Goal: Information Seeking & Learning: Check status

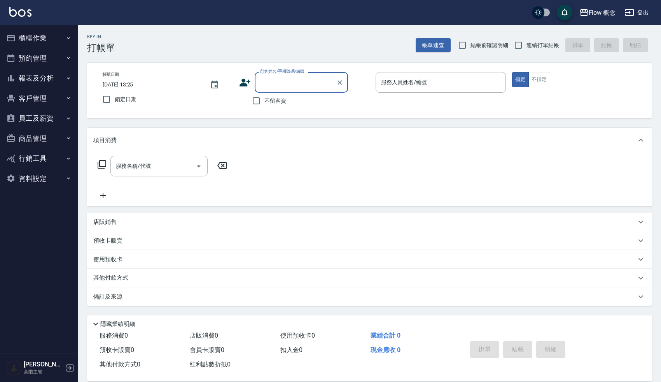
click at [347, 44] on div "Key In 打帳單 帳單速查 結帳前確認明細 連續打單結帳 掛單 結帳 明細" at bounding box center [365, 39] width 574 height 28
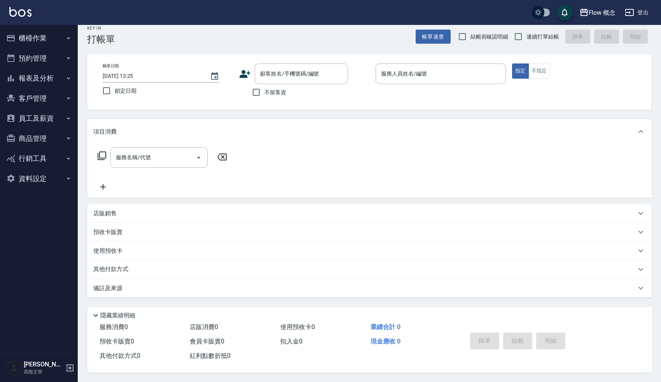
scroll to position [11, 0]
click at [37, 76] on button "報表及分析" at bounding box center [39, 78] width 72 height 20
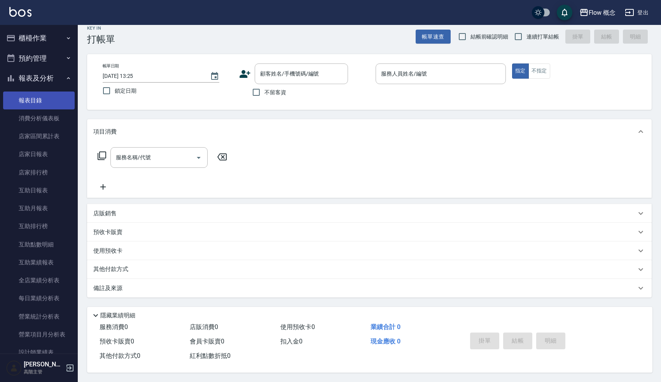
click at [37, 102] on link "報表目錄" at bounding box center [39, 100] width 72 height 18
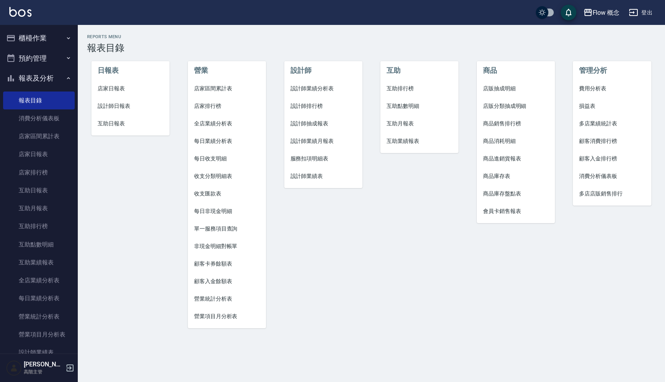
click at [181, 34] on div "Reports Menu 報表目錄 日報表 店家日報表 設計師日報表 互助日報表 營業 店家區間累計表 店家排行榜 全店業績分析表 每日業績分析表 每日收支明…" at bounding box center [371, 185] width 587 height 320
click at [181, 111] on div "營業 店家區間累計表 店家排行榜 全店業績分析表 每日業績分析表 每日收支明細 收支分類明細表 收支匯款表 每日非現金明細 單一服務項目查詢 非現金明細對帳單…" at bounding box center [222, 190] width 96 height 292
click at [180, 158] on div "營業 店家區間累計表 店家排行榜 全店業績分析表 每日業績分析表 每日收支明細 收支分類明細表 收支匯款表 每日非現金明細 單一服務項目查詢 非現金明細對帳單…" at bounding box center [222, 190] width 96 height 292
click at [116, 106] on span "設計師日報表" at bounding box center [131, 106] width 66 height 8
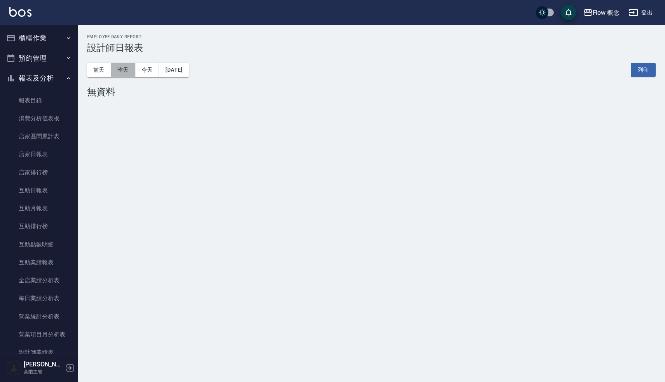
click at [126, 69] on button "昨天" at bounding box center [123, 70] width 24 height 14
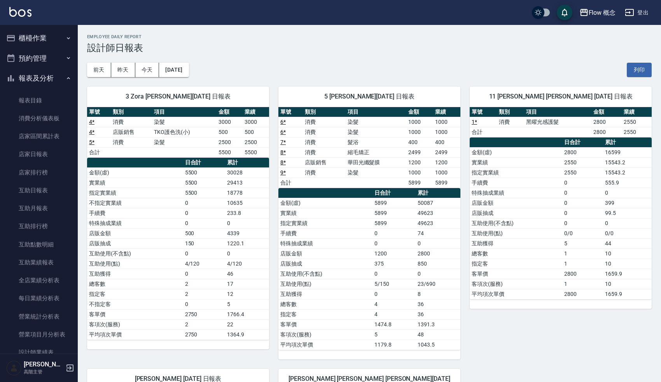
click at [456, 74] on div "[DATE] [DATE] [DATE] [DATE] 列印" at bounding box center [369, 69] width 565 height 33
click at [518, 333] on div "11 恬恬 [PERSON_NAME] [DATE] 日報表 單號 類別 項目 金額 業績 1 * 消費 黑曜光感護髮 2800 2550 合計 2800 2…" at bounding box center [556, 218] width 191 height 282
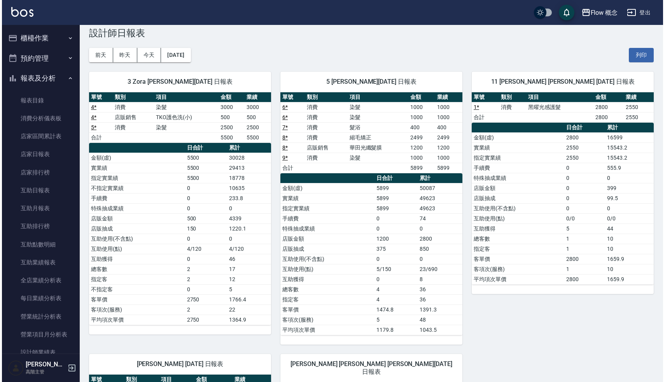
scroll to position [4, 0]
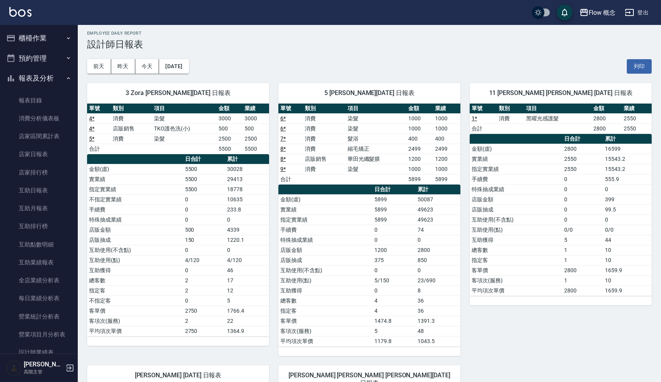
click at [513, 69] on div "[DATE] [DATE] [DATE] [DATE] 列印" at bounding box center [369, 66] width 565 height 33
click at [176, 75] on div "3 Zora [PERSON_NAME][DATE] 日報表 單號 類別 項目 金額 業績 4 * 消費 染髮 3000 3000 4 * 店販銷售 TKO護…" at bounding box center [173, 215] width 191 height 282
click at [177, 68] on button "[DATE]" at bounding box center [174, 66] width 30 height 14
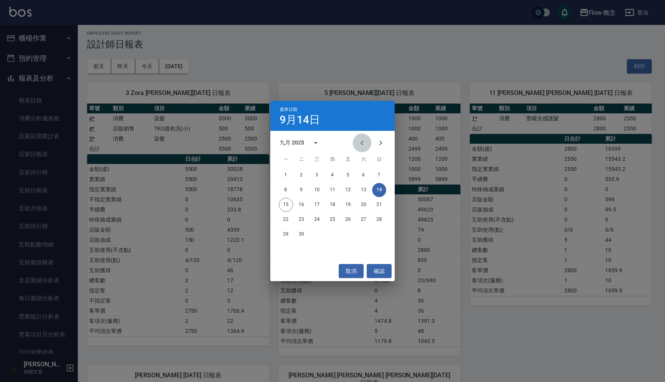
click at [361, 137] on button "Previous month" at bounding box center [362, 142] width 19 height 19
click at [384, 236] on button "31" at bounding box center [379, 234] width 14 height 14
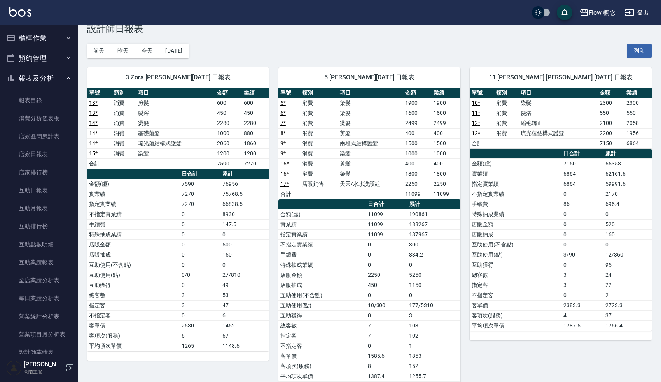
scroll to position [20, 0]
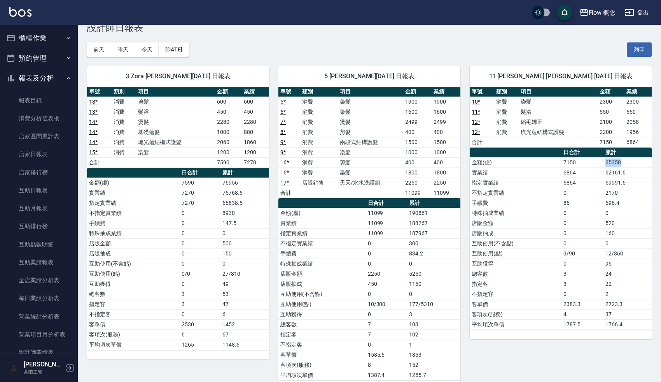
drag, startPoint x: 622, startPoint y: 163, endPoint x: 603, endPoint y: 163, distance: 19.5
click at [603, 163] on tr "金額(虛) 7150 65358" at bounding box center [561, 162] width 182 height 10
click at [601, 171] on td "6864" at bounding box center [583, 172] width 42 height 10
click at [508, 352] on div "11 恬恬 [PERSON_NAME] [DATE] 日報表 單號 類別 項目 金額 業績 10 * 消費 染髮 2300 2300 11 * 消費 髮浴 5…" at bounding box center [556, 223] width 191 height 333
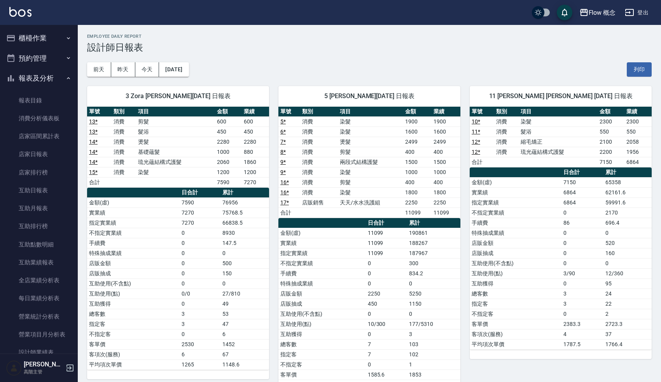
scroll to position [0, 0]
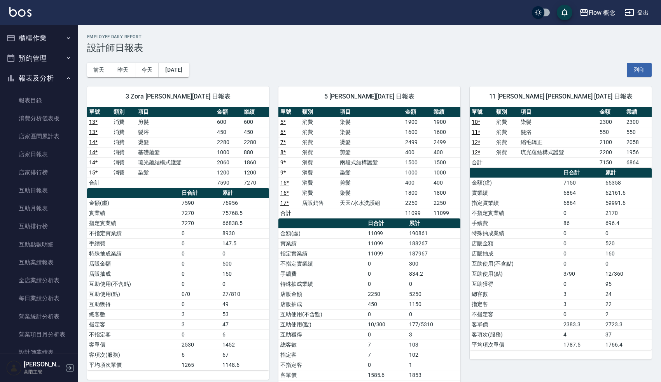
click at [464, 81] on div "11 恬恬 [PERSON_NAME] [DATE] 日報表 單號 類別 項目 金額 業績 10 * 消費 染髮 2300 2300 11 * 消費 髮浴 5…" at bounding box center [556, 243] width 191 height 333
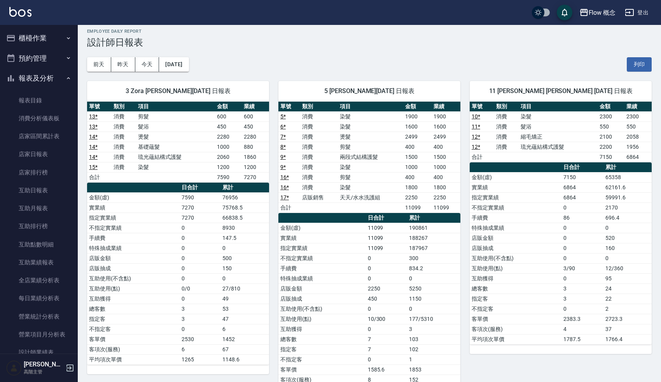
click at [461, 54] on div "[DATE] [DATE] [DATE] [DATE] 列印" at bounding box center [369, 64] width 565 height 33
click at [493, 62] on div "[DATE] [DATE] [DATE] [DATE] 列印" at bounding box center [369, 64] width 565 height 33
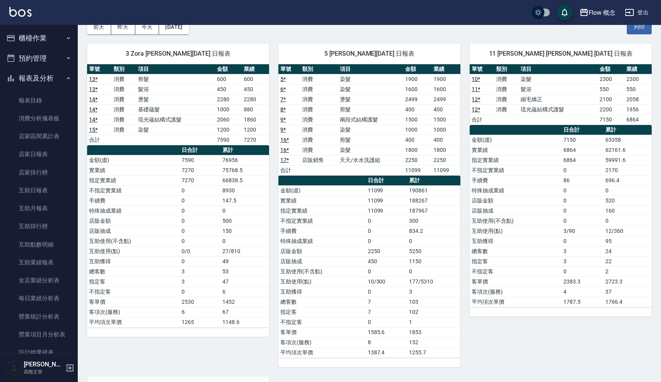
scroll to position [0, 0]
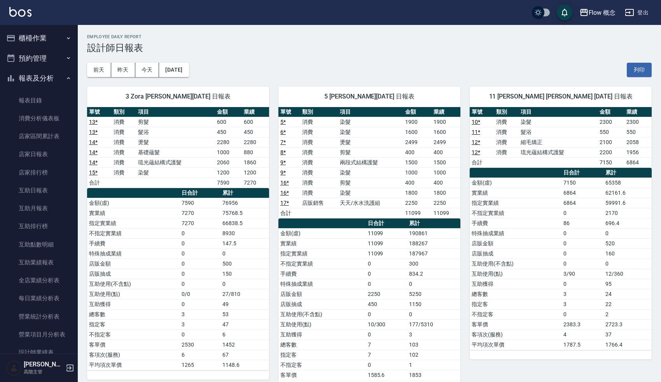
click at [395, 73] on div "[DATE] [DATE] [DATE] [DATE] 列印" at bounding box center [369, 69] width 565 height 33
click at [49, 79] on button "報表及分析" at bounding box center [39, 78] width 72 height 20
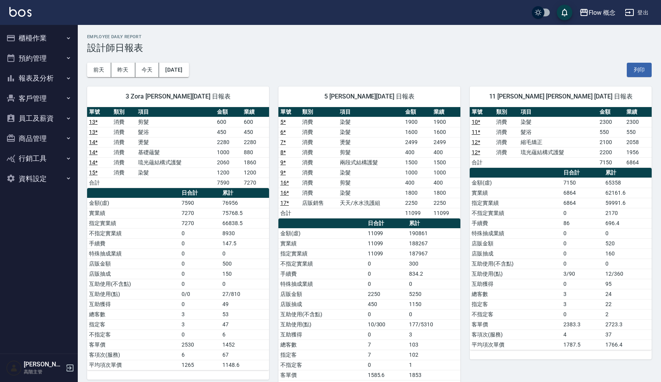
click at [283, 54] on div "[DATE] [DATE] [DATE] [DATE] 列印" at bounding box center [369, 69] width 565 height 33
click at [368, 48] on h3 "設計師日報表" at bounding box center [369, 47] width 565 height 11
click at [471, 67] on div "[DATE] [DATE] [DATE] [DATE] 列印" at bounding box center [369, 69] width 565 height 33
click at [273, 53] on div "[DATE] [DATE] [DATE] [DATE] 列印" at bounding box center [369, 69] width 565 height 33
click at [286, 53] on div "[DATE] [DATE] [DATE] [DATE] 列印" at bounding box center [369, 69] width 565 height 33
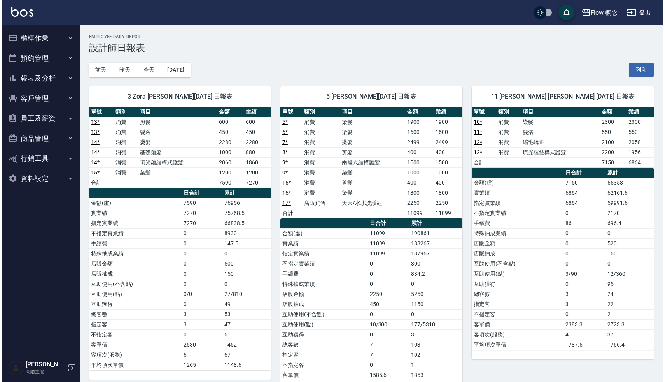
scroll to position [21, 0]
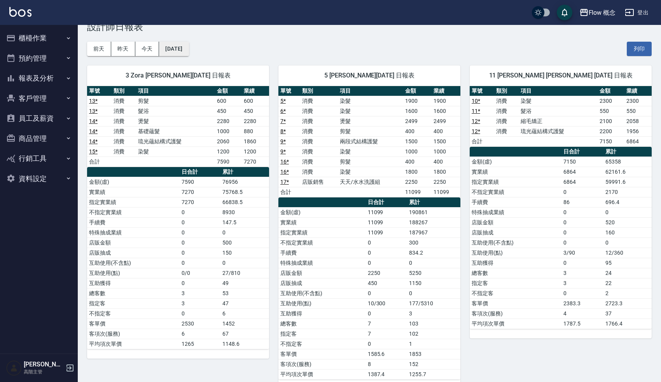
click at [186, 51] on button "[DATE]" at bounding box center [174, 49] width 30 height 14
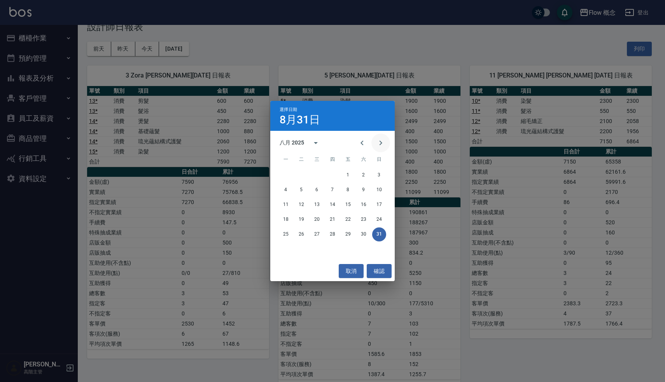
click at [381, 138] on icon "Next month" at bounding box center [380, 142] width 9 height 9
click at [287, 207] on button "15" at bounding box center [286, 205] width 14 height 14
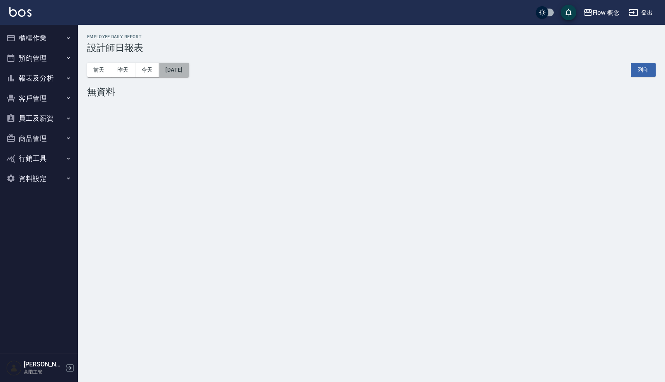
click at [188, 70] on button "[DATE]" at bounding box center [174, 70] width 30 height 14
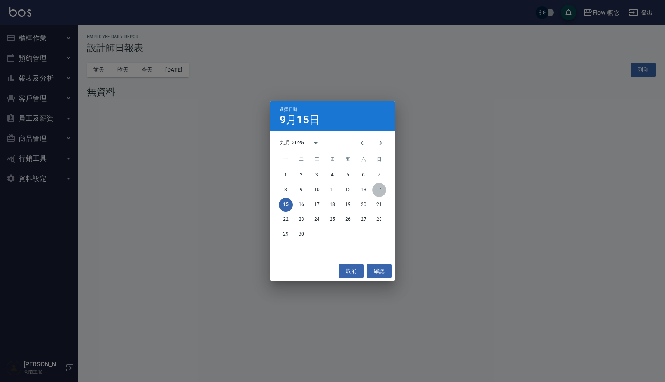
click at [383, 187] on button "14" at bounding box center [379, 190] width 14 height 14
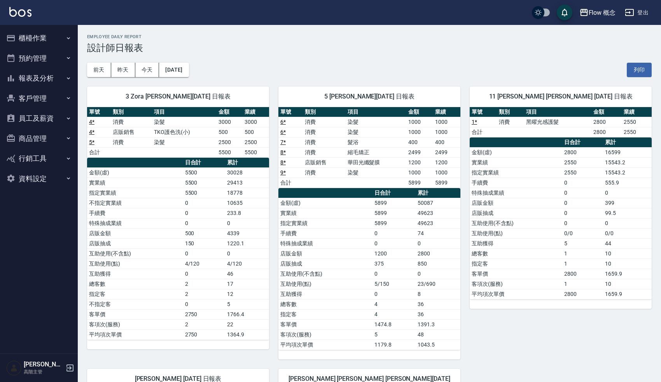
click at [414, 44] on h3 "設計師日報表" at bounding box center [369, 47] width 565 height 11
click at [469, 43] on h3 "設計師日報表" at bounding box center [369, 47] width 565 height 11
click at [464, 112] on div "11 恬恬 [PERSON_NAME] [DATE] 日報表 單號 類別 項目 金額 業績 1 * 消費 黑曜光感護髮 2800 2550 合計 2800 2…" at bounding box center [556, 218] width 191 height 282
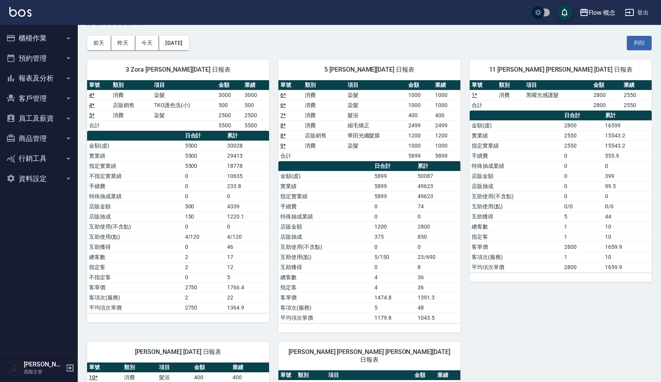
scroll to position [22, 0]
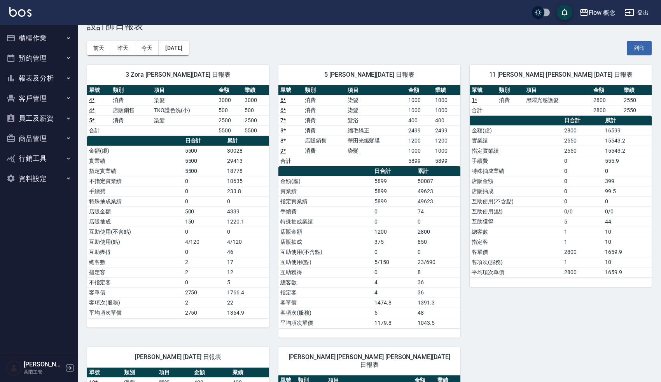
click at [464, 111] on div "11 恬恬 [PERSON_NAME] [DATE] 日報表 單號 類別 項目 金額 業績 1 * 消費 黑曜光感護髮 2800 2550 合計 2800 2…" at bounding box center [556, 196] width 191 height 282
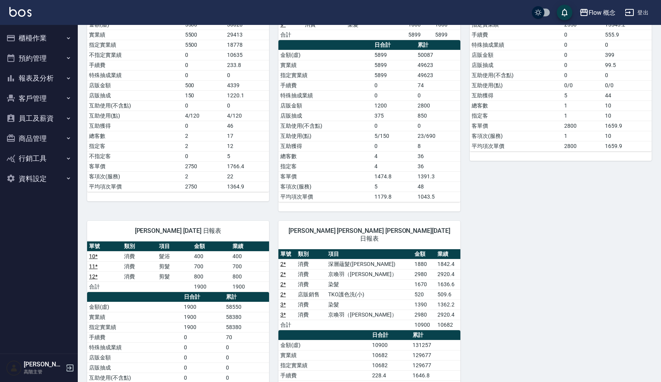
scroll to position [149, 0]
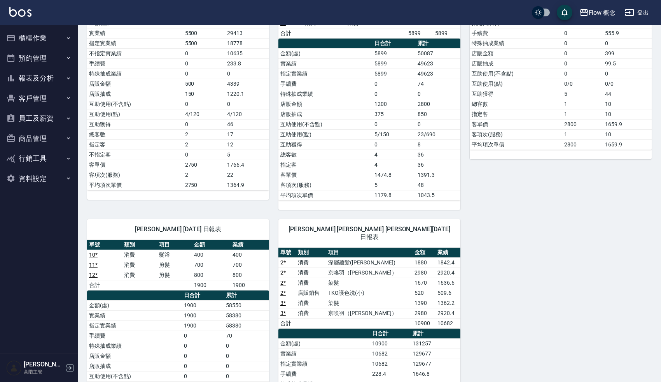
click at [469, 180] on div "11 恬恬 [PERSON_NAME] [DATE] 日報表 單號 類別 項目 金額 業績 1 * 消費 黑曜光感護髮 2800 2550 合計 2800 2…" at bounding box center [556, 69] width 191 height 282
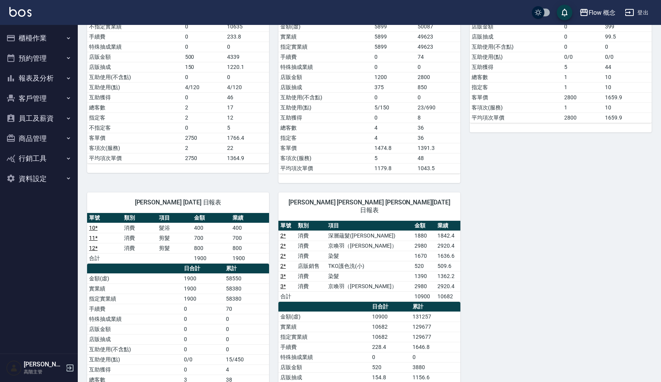
scroll to position [202, 0]
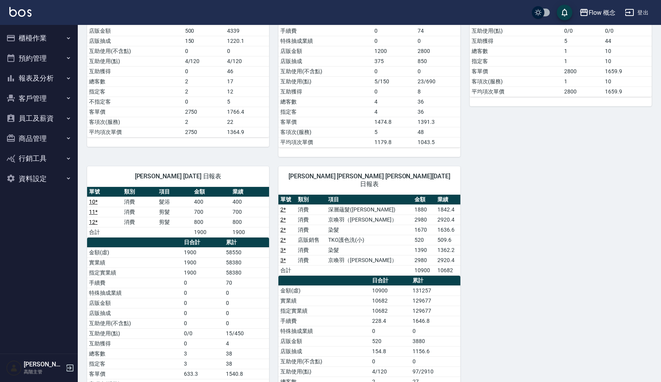
click at [465, 161] on div "3 Zora [PERSON_NAME][DATE] 日報表 單號 類別 項目 金額 業績 4 * 消費 染髮 3000 3000 4 * 店販銷售 TKO護…" at bounding box center [365, 156] width 574 height 562
click at [456, 160] on div "[PERSON_NAME] [PERSON_NAME] [PERSON_NAME][DATE] 日報表 單號 類別 項目 金額 業績 2 * 消費 深層蘊髮(…" at bounding box center [364, 297] width 191 height 280
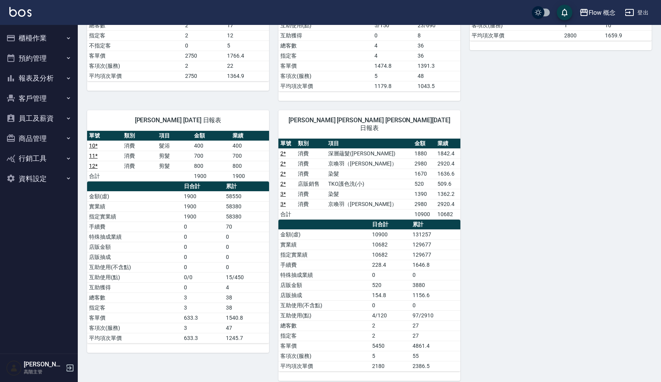
scroll to position [251, 0]
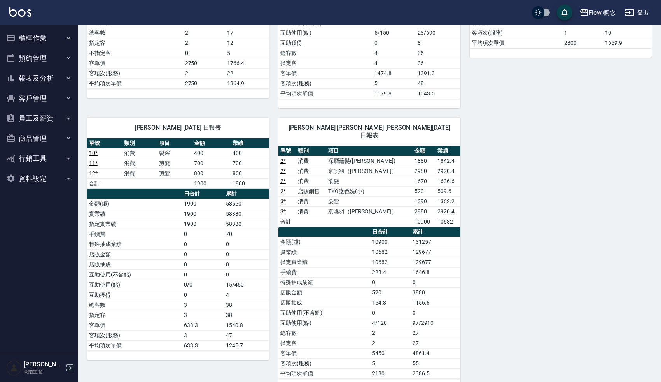
click at [515, 172] on div "3 Zora [PERSON_NAME][DATE] 日報表 單號 類別 項目 金額 業績 4 * 消費 染髮 3000 3000 4 * 店販銷售 TKO護…" at bounding box center [365, 107] width 574 height 562
click at [616, 127] on div "3 Zora [PERSON_NAME][DATE] 日報表 單號 類別 項目 金額 業績 4 * 消費 染髮 3000 3000 4 * 店販銷售 TKO護…" at bounding box center [365, 107] width 574 height 562
click at [516, 158] on div "3 Zora [PERSON_NAME][DATE] 日報表 單號 類別 項目 金額 業績 4 * 消費 染髮 3000 3000 4 * 店販銷售 TKO護…" at bounding box center [365, 107] width 574 height 562
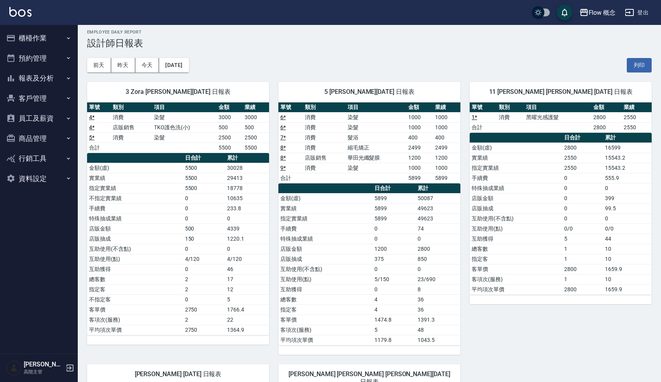
scroll to position [0, 0]
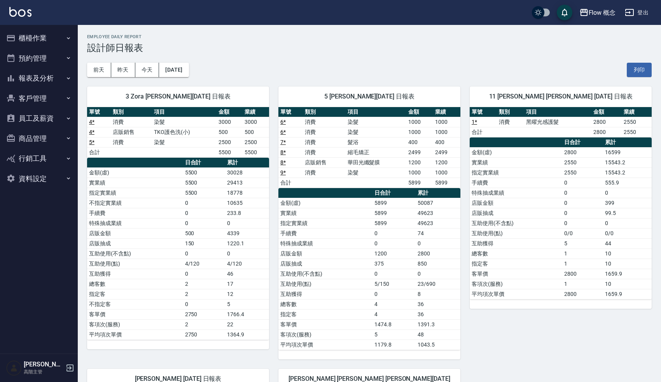
click at [193, 40] on div "Employee Daily Report 設計師日報表" at bounding box center [369, 43] width 565 height 19
click at [200, 46] on h3 "設計師日報表" at bounding box center [369, 47] width 565 height 11
click at [231, 61] on div "[DATE] [DATE] [DATE] [DATE] 列印" at bounding box center [369, 69] width 565 height 33
click at [265, 68] on div "[DATE] [DATE] [DATE] [DATE] 列印" at bounding box center [369, 69] width 565 height 33
click at [282, 69] on div "[DATE] [DATE] [DATE] [DATE] 列印" at bounding box center [369, 69] width 565 height 33
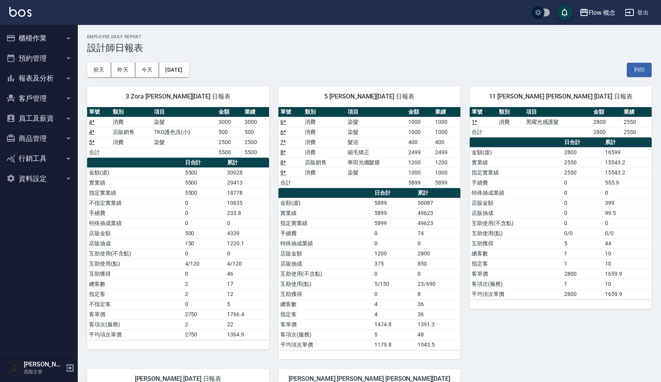
click at [275, 84] on div "5 Dora [PERSON_NAME][DATE] 日報表 單號 類別 項目 金額 業績 6 * 消費 染髮 1000 1000 6 * 消費 染髮 100…" at bounding box center [364, 218] width 191 height 282
click at [281, 71] on div "[DATE] [DATE] [DATE] [DATE] 列印" at bounding box center [369, 69] width 565 height 33
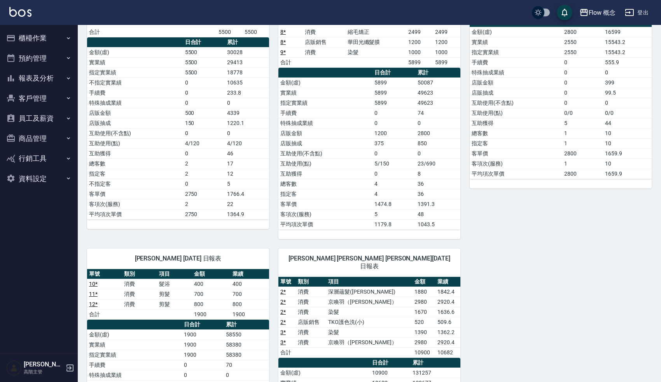
scroll to position [149, 0]
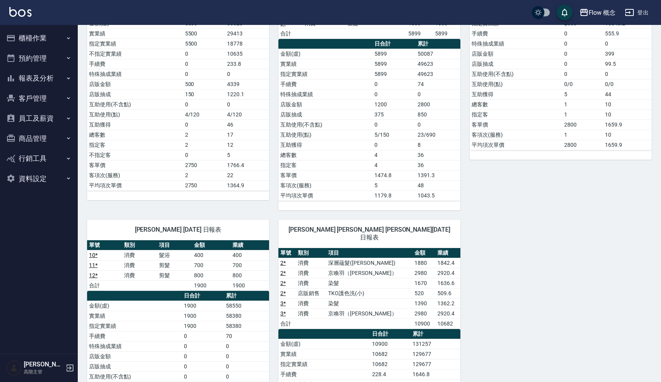
click at [481, 189] on div "11 恬恬 [PERSON_NAME] [DATE] 日報表 單號 類別 項目 金額 業績 1 * 消費 黑曜光感護髮 2800 2550 合計 2800 2…" at bounding box center [556, 69] width 191 height 282
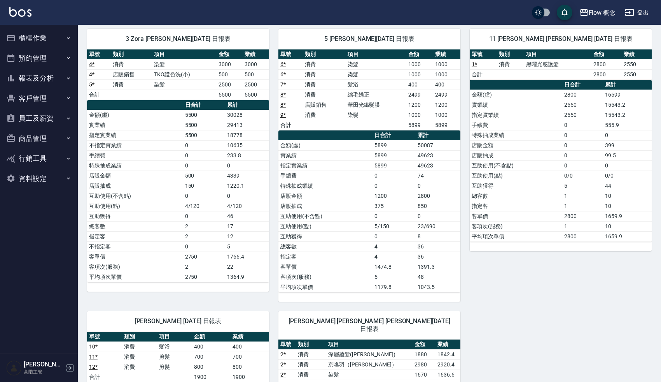
scroll to position [0, 0]
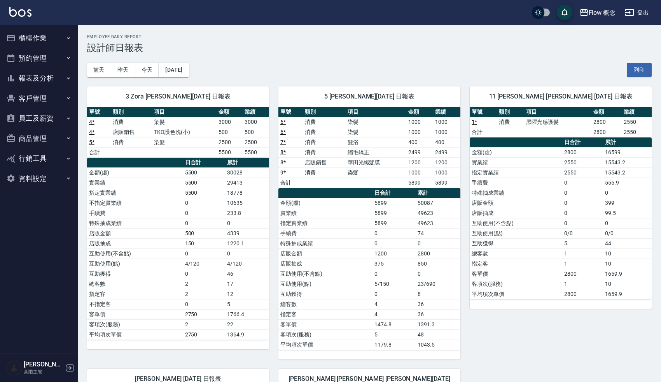
click at [435, 54] on div "[DATE] [DATE] [DATE] [DATE] 列印" at bounding box center [369, 69] width 565 height 33
